Goal: Information Seeking & Learning: Compare options

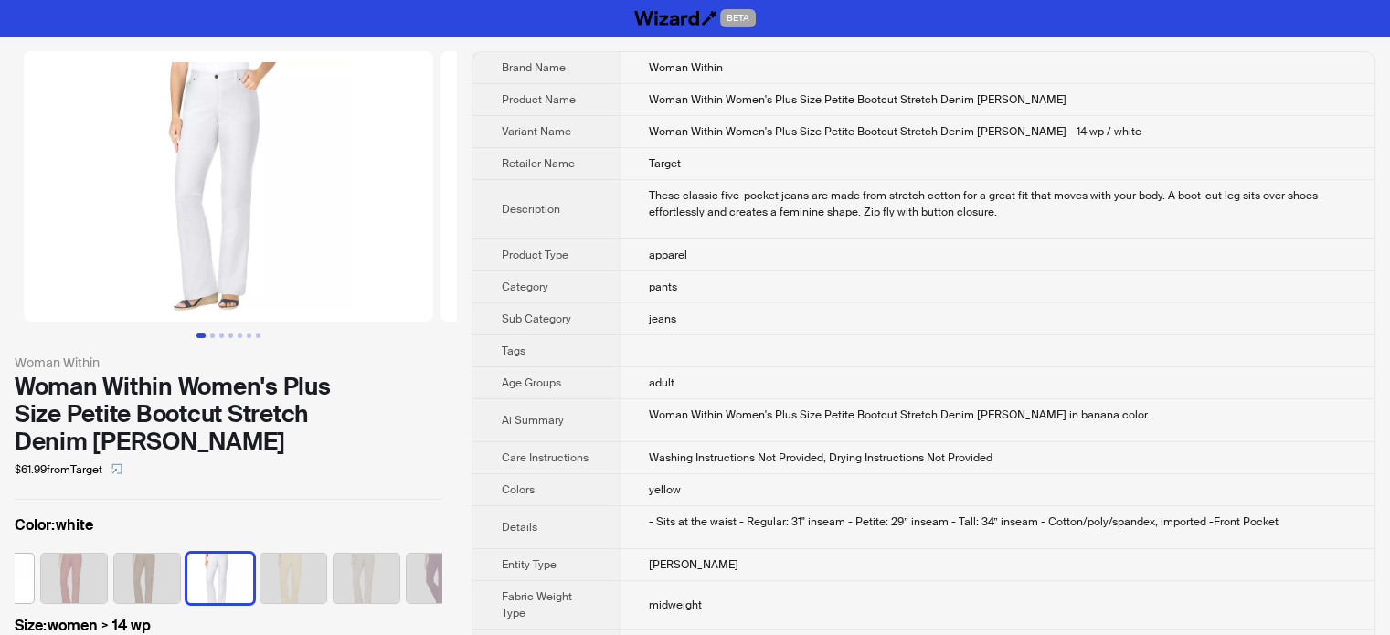
scroll to position [0, 888]
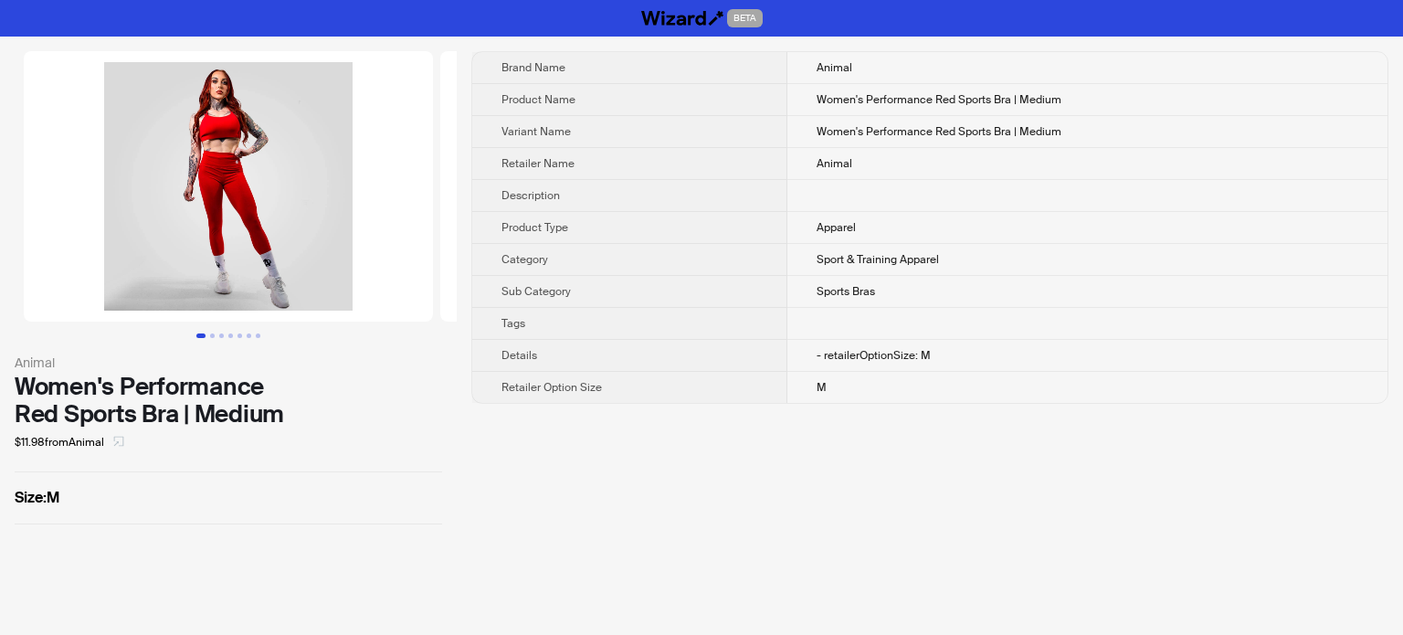
click at [122, 441] on icon "select" at bounding box center [119, 442] width 10 height 10
